Goal: Understand process/instructions: Learn how to perform a task or action

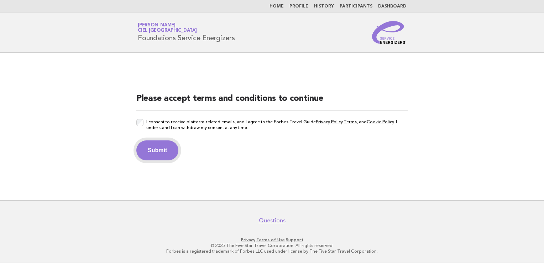
click at [163, 151] on button "Submit" at bounding box center [157, 150] width 42 height 20
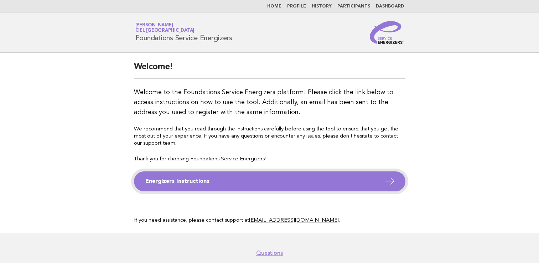
click at [362, 180] on link "Energizers Instructions" at bounding box center [269, 181] width 271 height 20
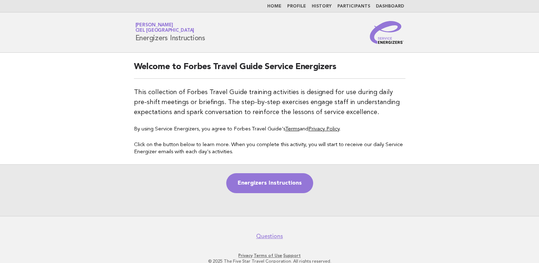
scroll to position [15, 0]
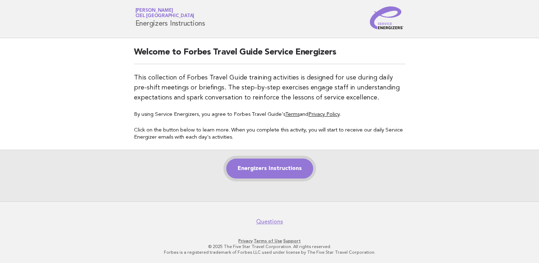
click at [280, 172] on link "Energizers Instructions" at bounding box center [269, 168] width 87 height 20
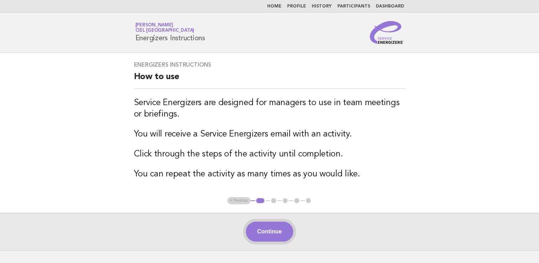
click at [276, 234] on button "Continue" at bounding box center [269, 231] width 47 height 20
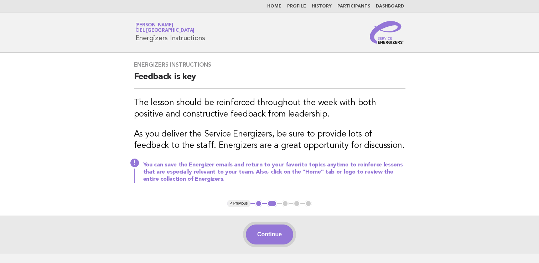
click at [274, 234] on button "Continue" at bounding box center [269, 234] width 47 height 20
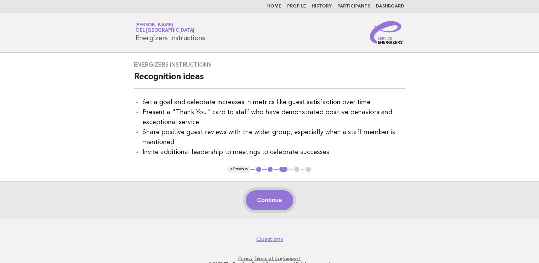
click at [265, 197] on button "Continue" at bounding box center [269, 200] width 47 height 20
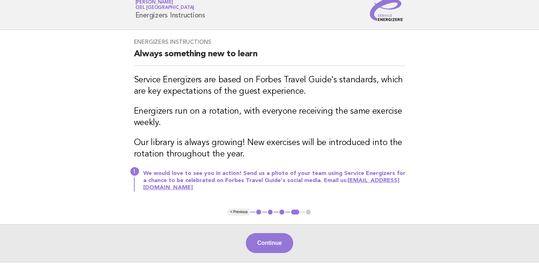
scroll to position [36, 0]
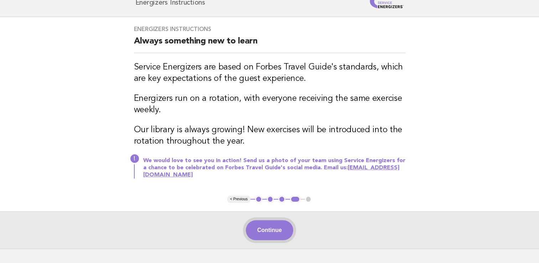
click at [268, 229] on button "Continue" at bounding box center [269, 230] width 47 height 20
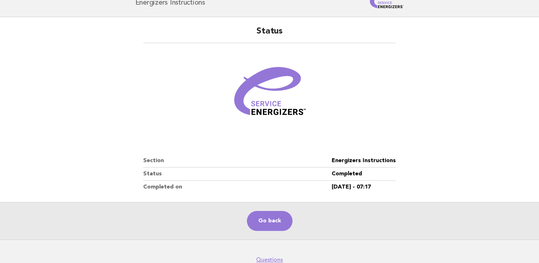
scroll to position [74, 0]
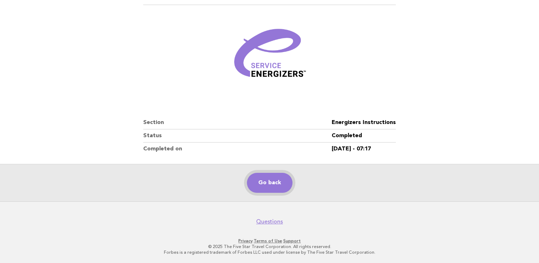
click at [275, 185] on link "Go back" at bounding box center [270, 183] width 46 height 20
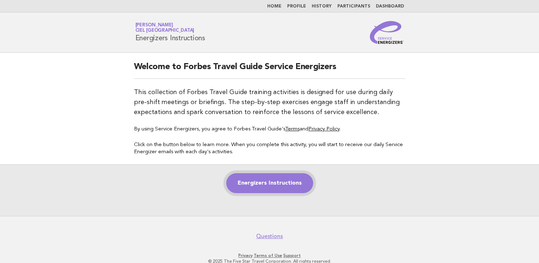
click at [248, 181] on link "Energizers Instructions" at bounding box center [269, 183] width 87 height 20
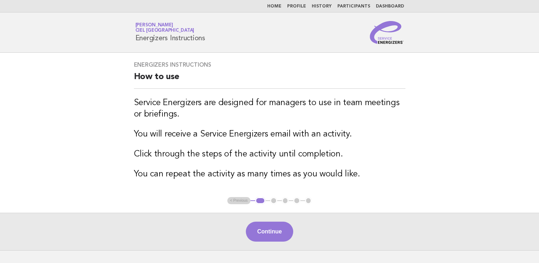
scroll to position [36, 0]
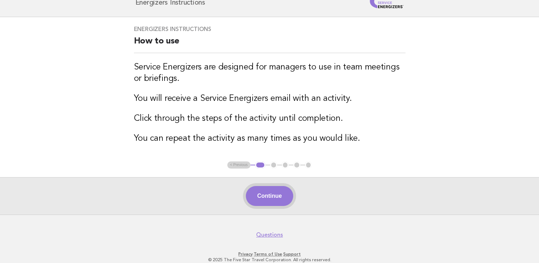
click at [286, 194] on button "Continue" at bounding box center [269, 196] width 47 height 20
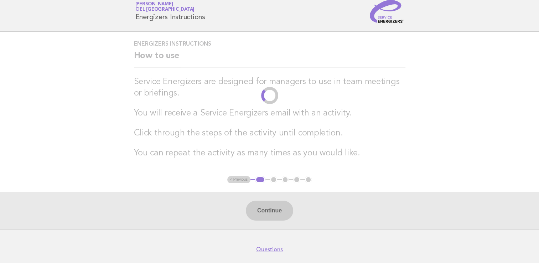
scroll to position [0, 0]
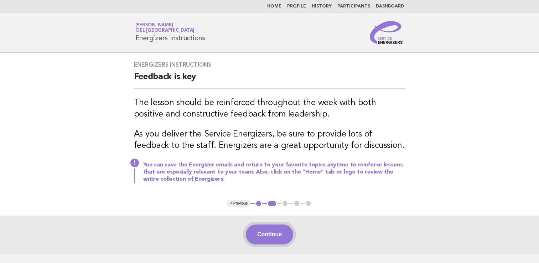
click at [271, 235] on button "Continue" at bounding box center [269, 234] width 47 height 20
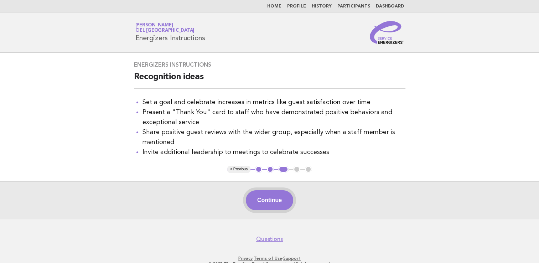
click at [255, 198] on button "Continue" at bounding box center [269, 200] width 47 height 20
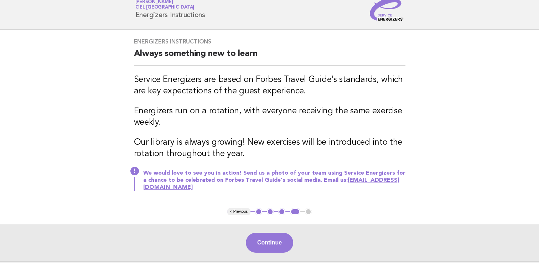
scroll to position [36, 0]
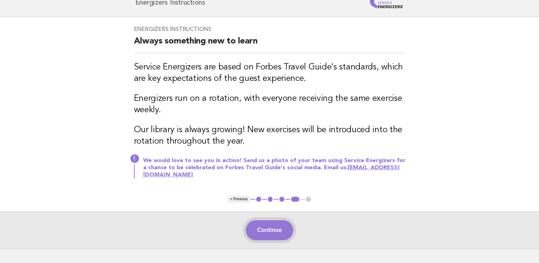
click at [280, 234] on button "Continue" at bounding box center [269, 230] width 47 height 20
